Goal: Information Seeking & Learning: Learn about a topic

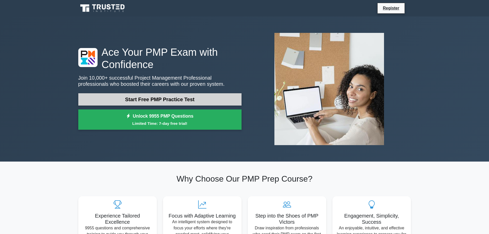
drag, startPoint x: 0, startPoint y: 0, endPoint x: 169, endPoint y: 100, distance: 195.8
click at [169, 100] on link "Start Free PMP Practice Test" at bounding box center [159, 99] width 163 height 12
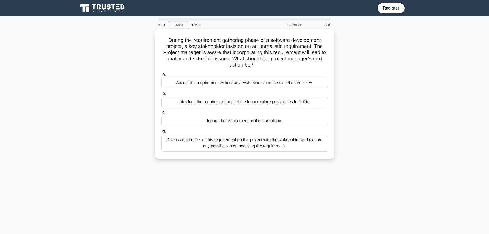
click at [258, 142] on div "Discuss the impact of this requirement on the project with the stakeholder and …" at bounding box center [245, 143] width 166 height 17
click at [162, 133] on input "d. Discuss the impact of this requirement on the project with the stakeholder a…" at bounding box center [162, 131] width 0 height 3
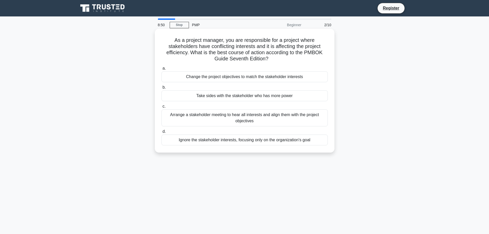
click at [188, 118] on div "Arrange a stakeholder meeting to hear all interests and align them with the pro…" at bounding box center [245, 117] width 166 height 17
click at [162, 108] on input "c. Arrange a stakeholder meeting to hear all interests and align them with the …" at bounding box center [162, 106] width 0 height 3
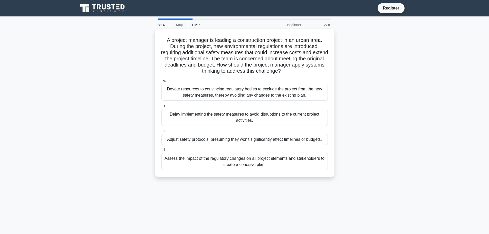
click at [297, 167] on div "Assess the impact of the regulatory changes on all project elements and stakeho…" at bounding box center [245, 161] width 166 height 17
click at [162, 152] on input "d. Assess the impact of the regulatory changes on all project elements and stak…" at bounding box center [162, 149] width 0 height 3
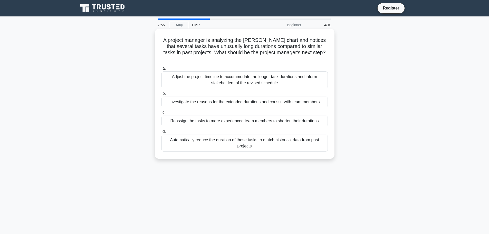
click at [203, 97] on div "Investigate the reasons for the extended durations and consult with team members" at bounding box center [245, 102] width 166 height 11
click at [162, 93] on input "b. Investigate the reasons for the extended durations and consult with team mem…" at bounding box center [162, 93] width 0 height 3
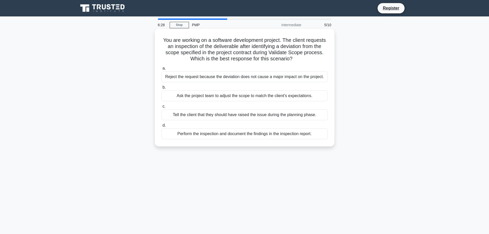
click at [303, 133] on div "Perform the inspection and document the findings in the inspection report." at bounding box center [245, 133] width 166 height 11
click at [162, 127] on input "d. Perform the inspection and document the findings in the inspection report." at bounding box center [162, 125] width 0 height 3
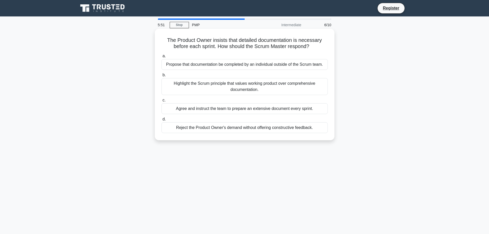
click at [225, 88] on div "Highlight the Scrum principle that values working product over comprehensive do…" at bounding box center [245, 86] width 166 height 17
click at [162, 77] on input "b. Highlight the Scrum principle that values working product over comprehensive…" at bounding box center [162, 74] width 0 height 3
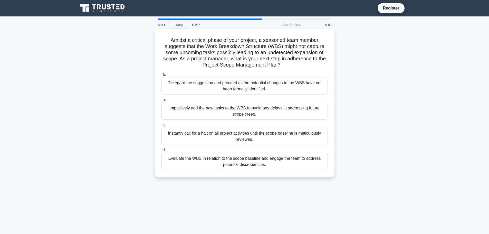
click at [203, 161] on div "Evaluate the WBS in relation to the scope baseline and engage the team to addre…" at bounding box center [245, 161] width 166 height 17
click at [162, 152] on input "d. Evaluate the WBS in relation to the scope baseline and engage the team to ad…" at bounding box center [162, 149] width 0 height 3
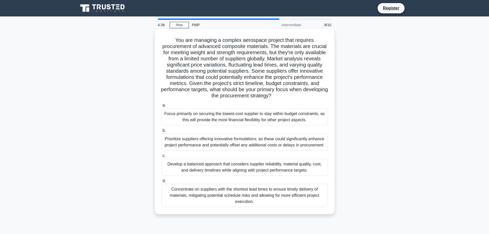
click at [243, 171] on div "Develop a balanced approach that considers supplier reliability, material quali…" at bounding box center [245, 167] width 166 height 17
click at [162, 157] on input "c. Develop a balanced approach that considers supplier reliability, material qu…" at bounding box center [162, 155] width 0 height 3
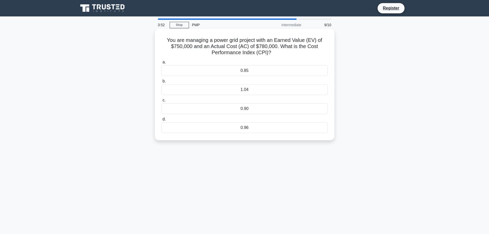
click at [245, 135] on div "You are managing a power grid project with an Earned Value (EV) of $750,000 and…" at bounding box center [245, 84] width 176 height 107
click at [242, 132] on div "0.96" at bounding box center [245, 127] width 166 height 11
click at [162, 121] on input "d. 0.96" at bounding box center [162, 119] width 0 height 3
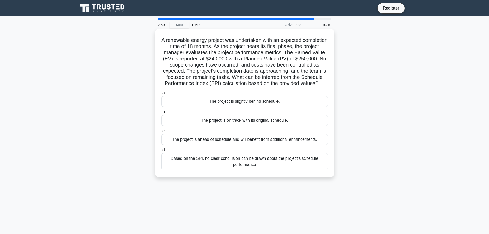
click at [259, 170] on div "Based on the SPI, no clear conclusion can be drawn about the project’s schedule…" at bounding box center [245, 161] width 166 height 17
click at [162, 152] on input "d. Based on the SPI, no clear conclusion can be drawn about the project’s sched…" at bounding box center [162, 149] width 0 height 3
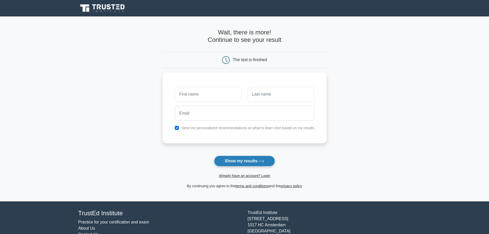
click at [257, 163] on button "Show my results" at bounding box center [244, 161] width 61 height 11
click at [256, 162] on button "Show my results" at bounding box center [244, 161] width 61 height 11
